Goal: Navigation & Orientation: Find specific page/section

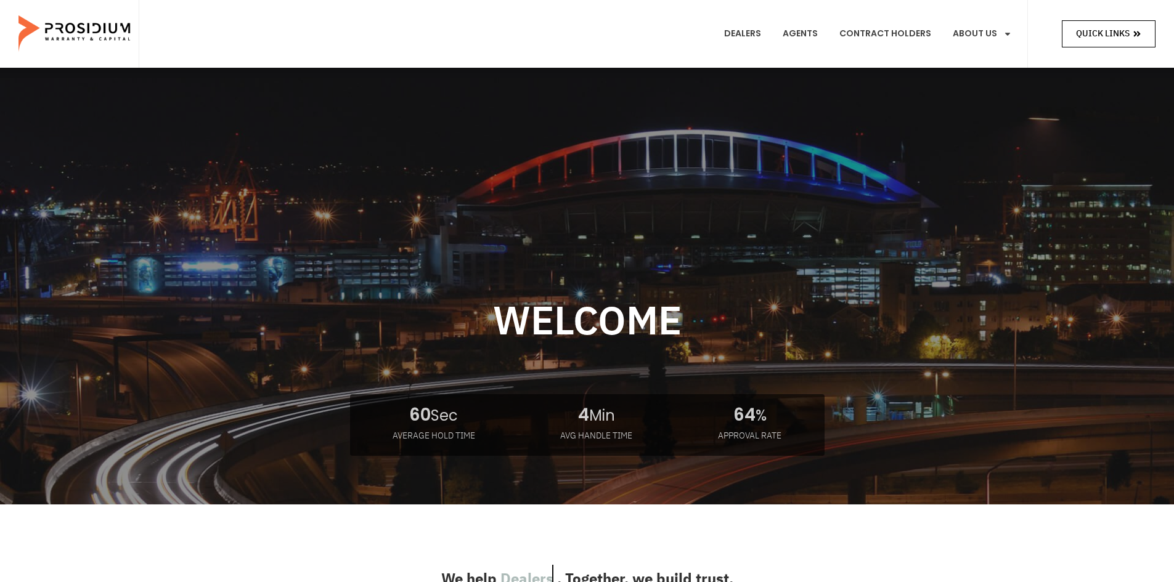
click at [1103, 28] on span "Quick Links" at bounding box center [1103, 33] width 54 height 15
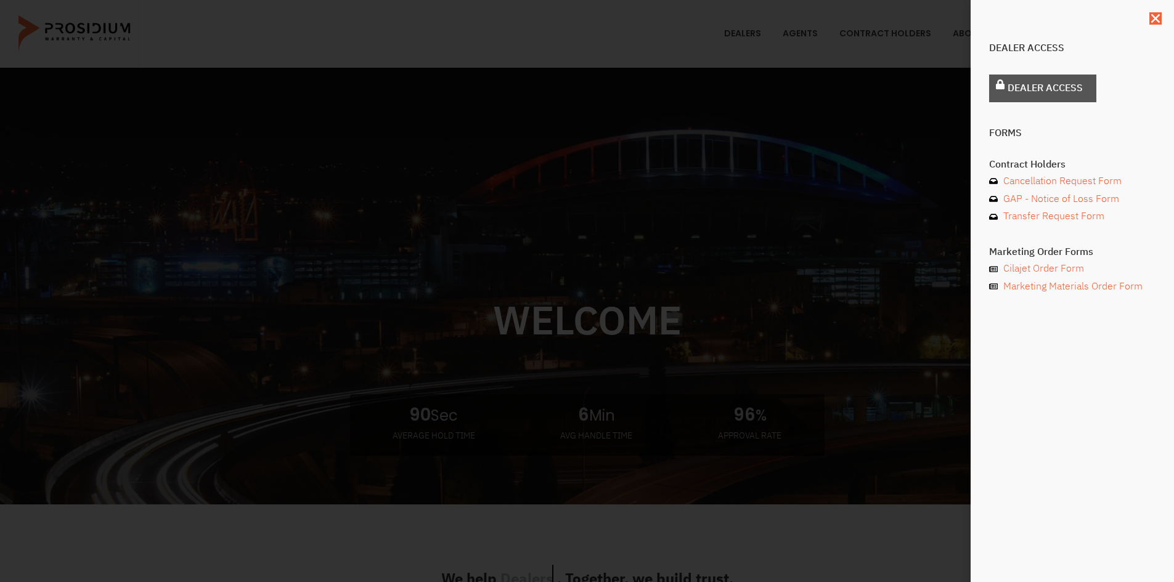
click at [1019, 73] on div "Dealer Access Dealer Access Forms Contract Holders Cancellation Request Form GA…" at bounding box center [1072, 179] width 166 height 284
click at [1021, 78] on link "Dealer Access" at bounding box center [1042, 89] width 107 height 28
click at [1025, 85] on span "Dealer Access" at bounding box center [1045, 89] width 75 height 18
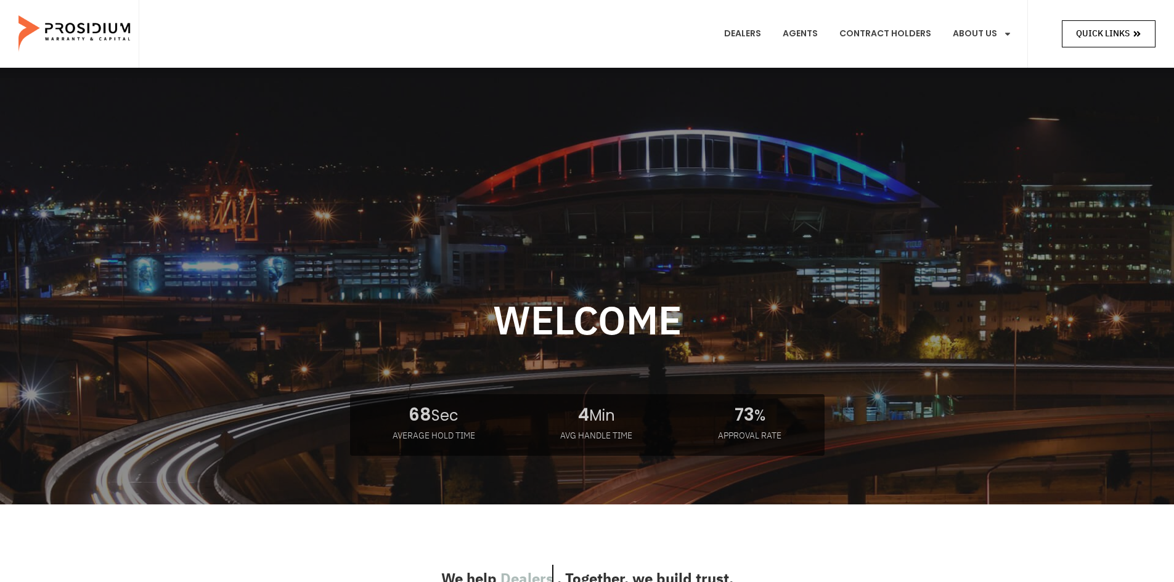
click at [1111, 30] on span "Quick Links" at bounding box center [1103, 33] width 54 height 15
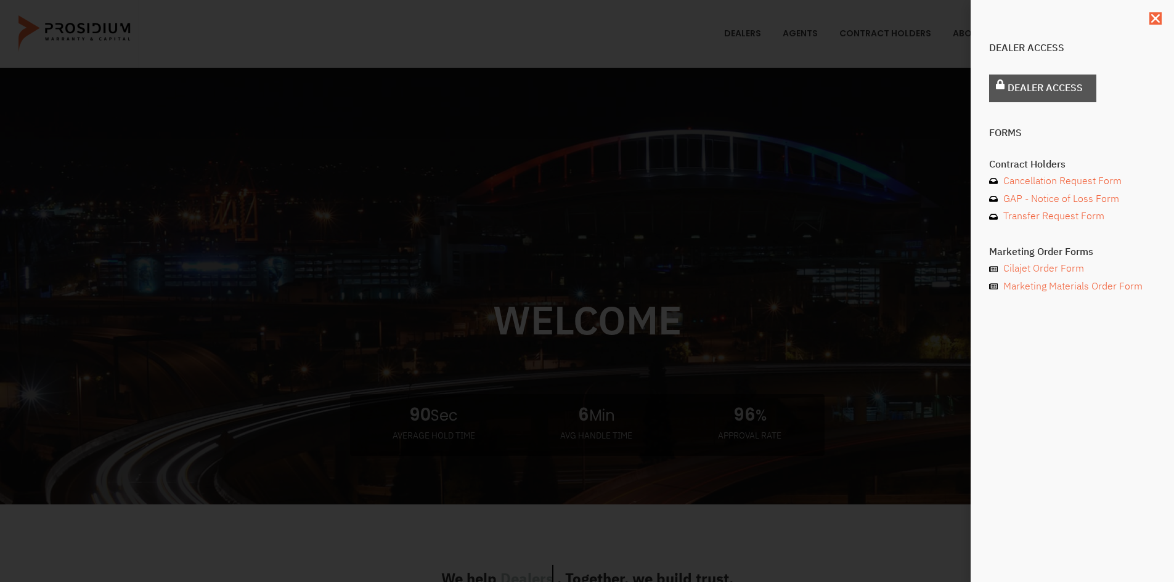
click at [1059, 92] on span "Dealer Access" at bounding box center [1045, 89] width 75 height 18
